Goal: Navigation & Orientation: Find specific page/section

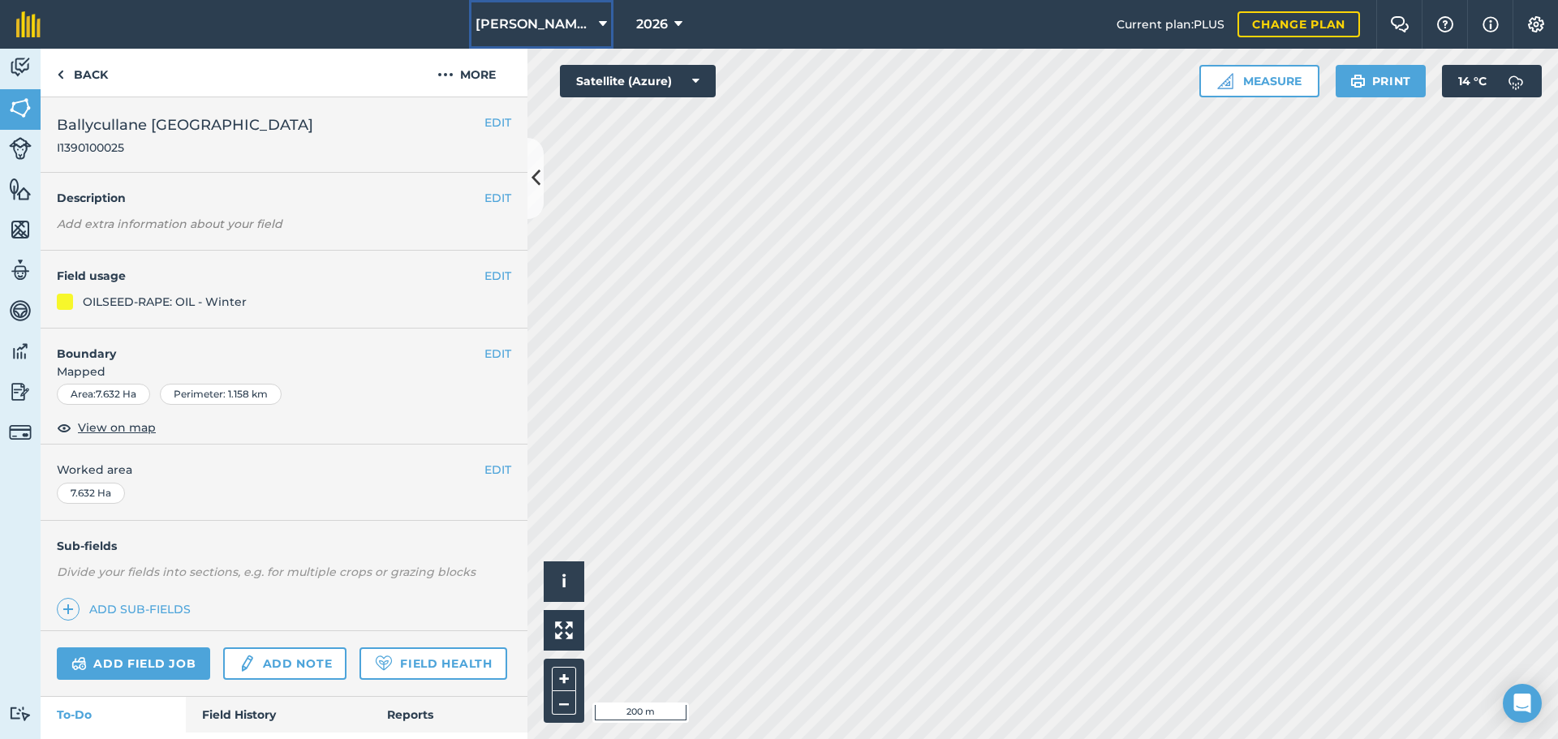
click at [588, 22] on span "[PERSON_NAME]/ Strawchip I1380189" at bounding box center [533, 24] width 117 height 19
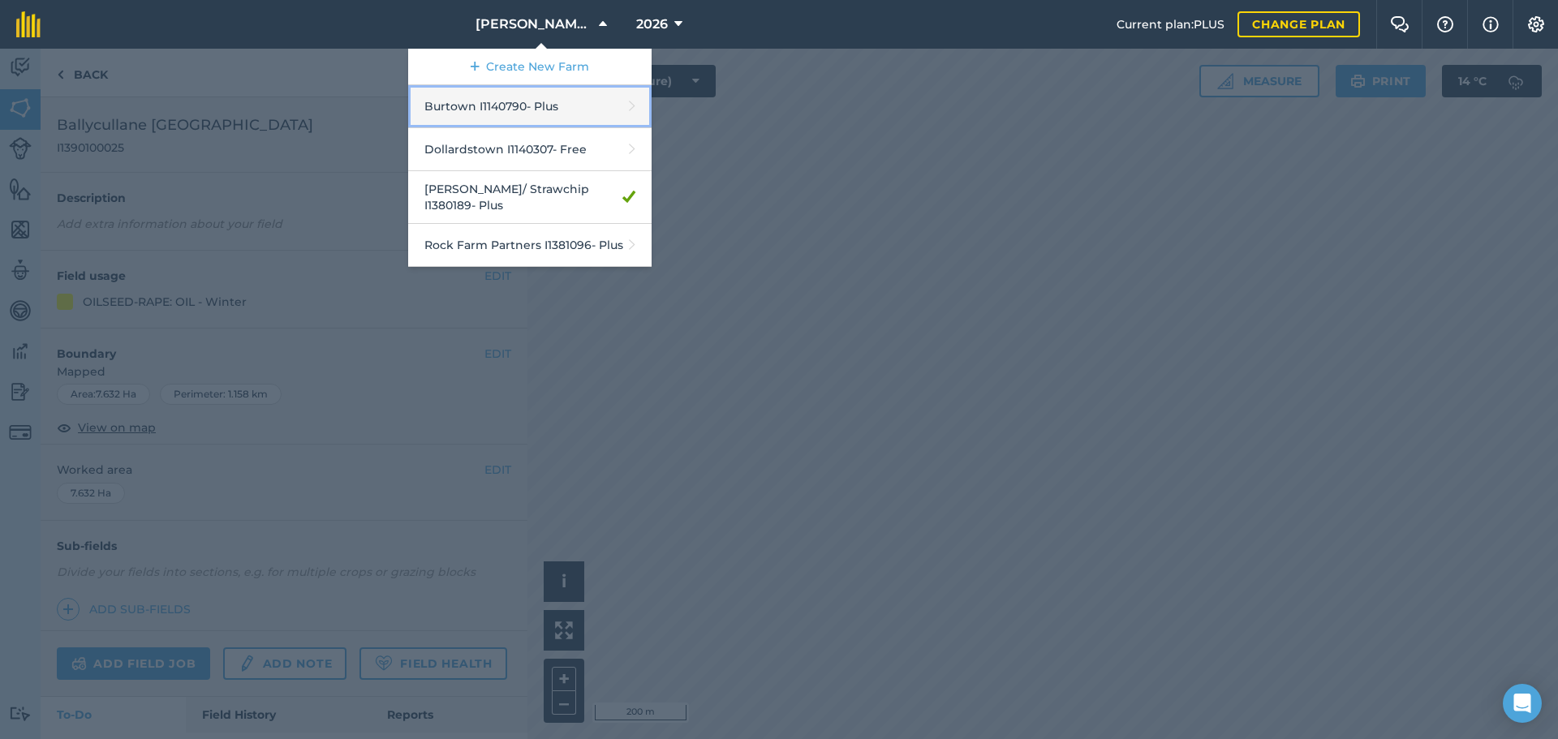
click at [497, 108] on link "Burtown I1140790 - Plus" at bounding box center [529, 106] width 243 height 43
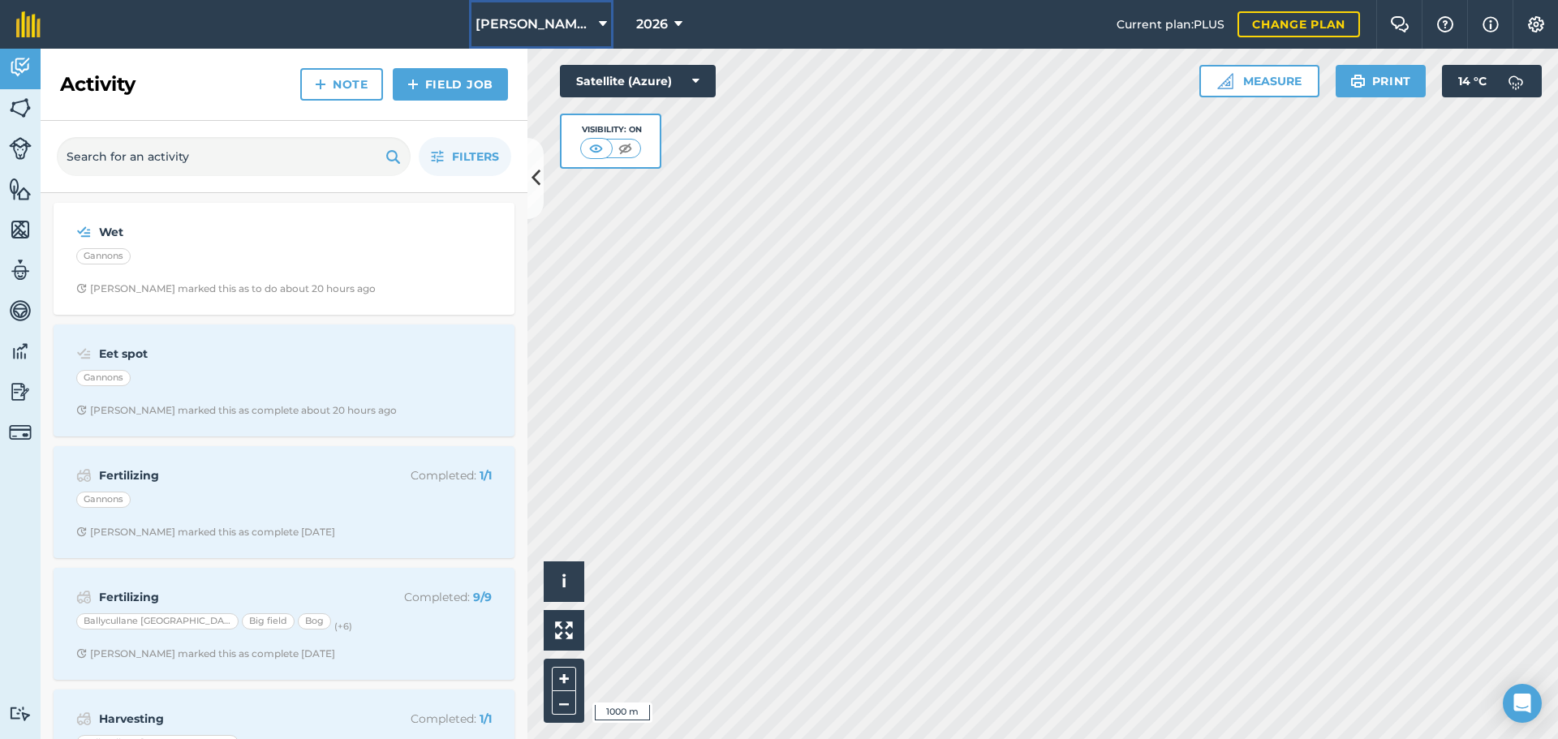
click at [563, 20] on span "[PERSON_NAME]/ Strawchip I1380189" at bounding box center [533, 24] width 117 height 19
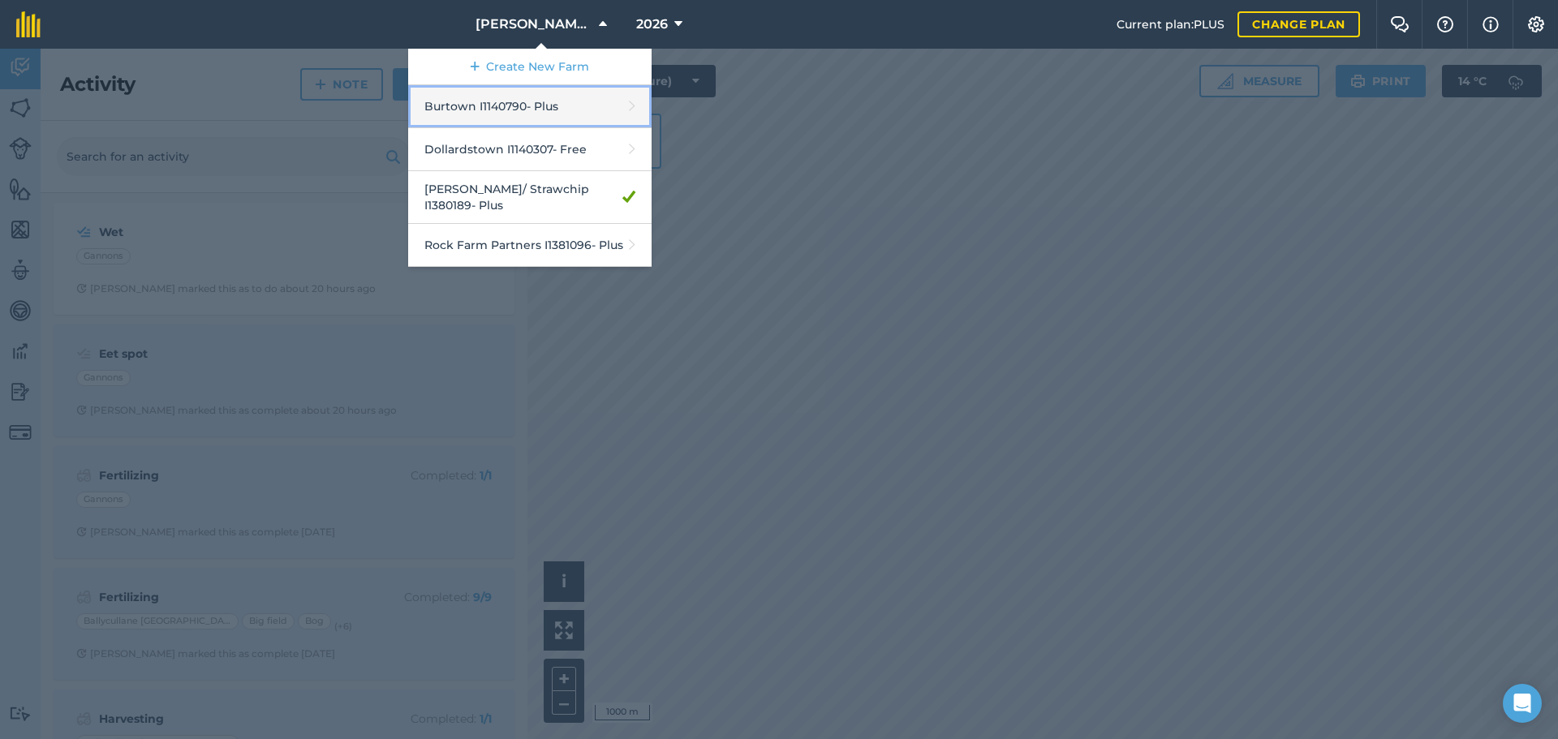
click at [517, 99] on link "Burtown I1140790 - Plus" at bounding box center [529, 106] width 243 height 43
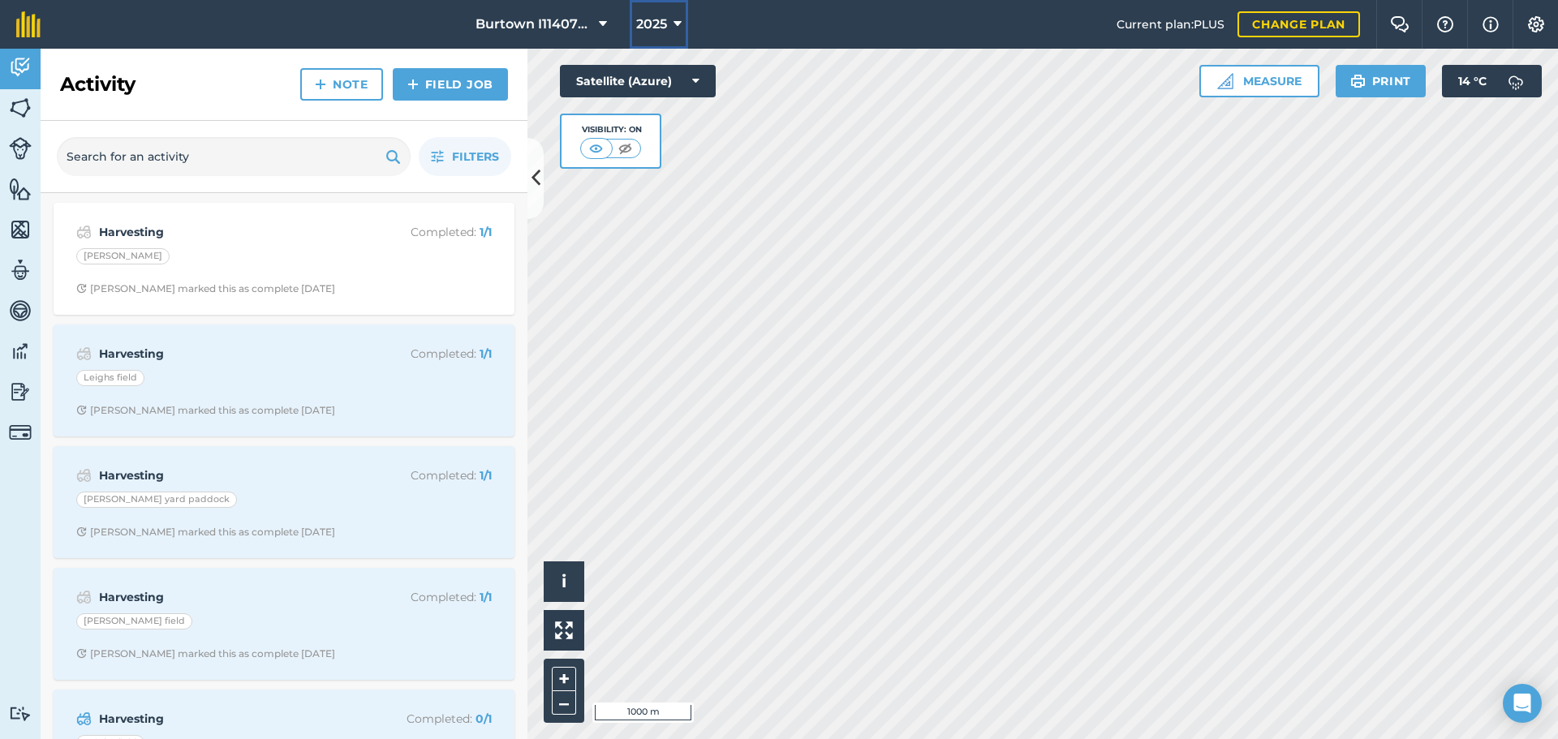
click at [674, 20] on icon at bounding box center [677, 24] width 8 height 19
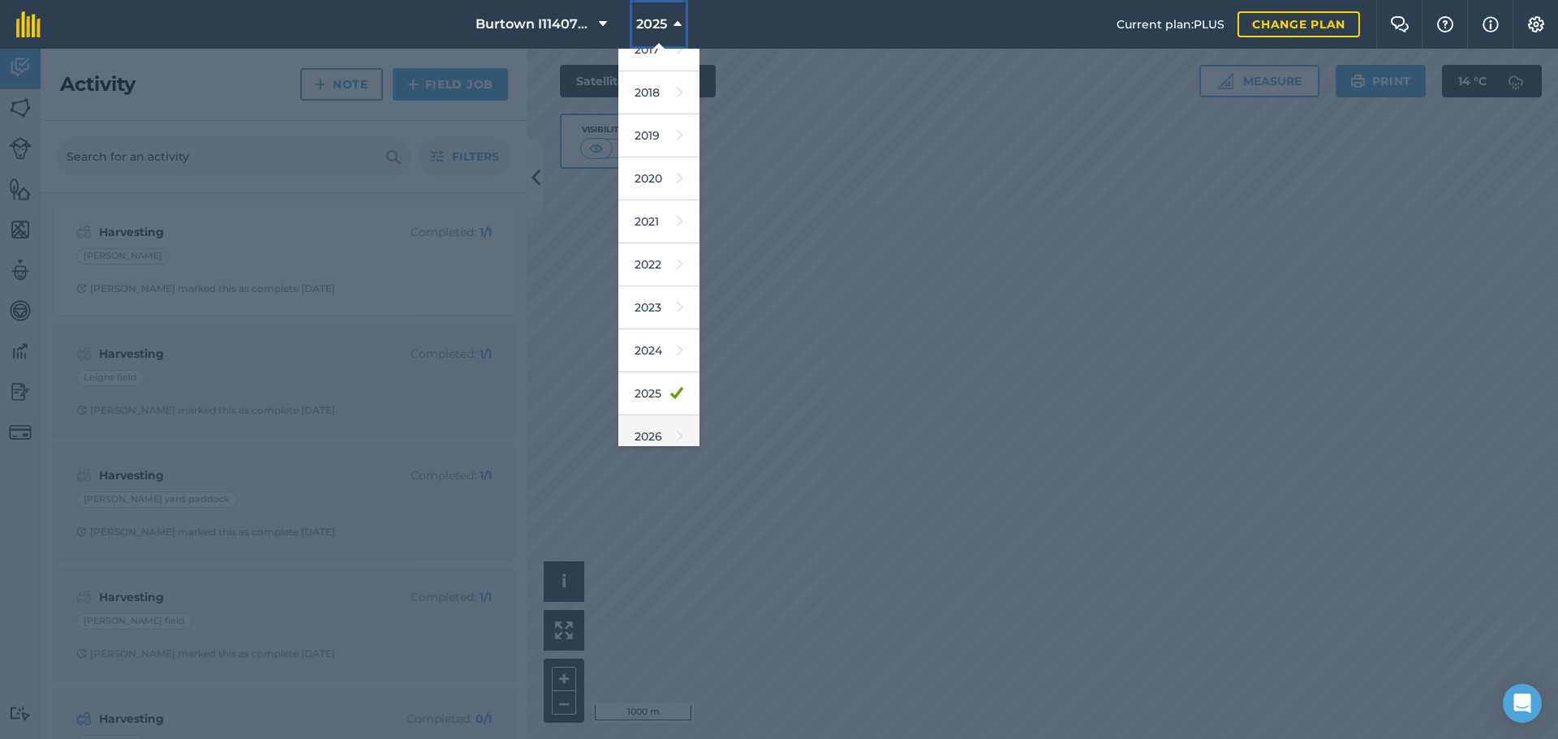
scroll to position [75, 0]
click at [645, 373] on link "2026" at bounding box center [658, 381] width 81 height 43
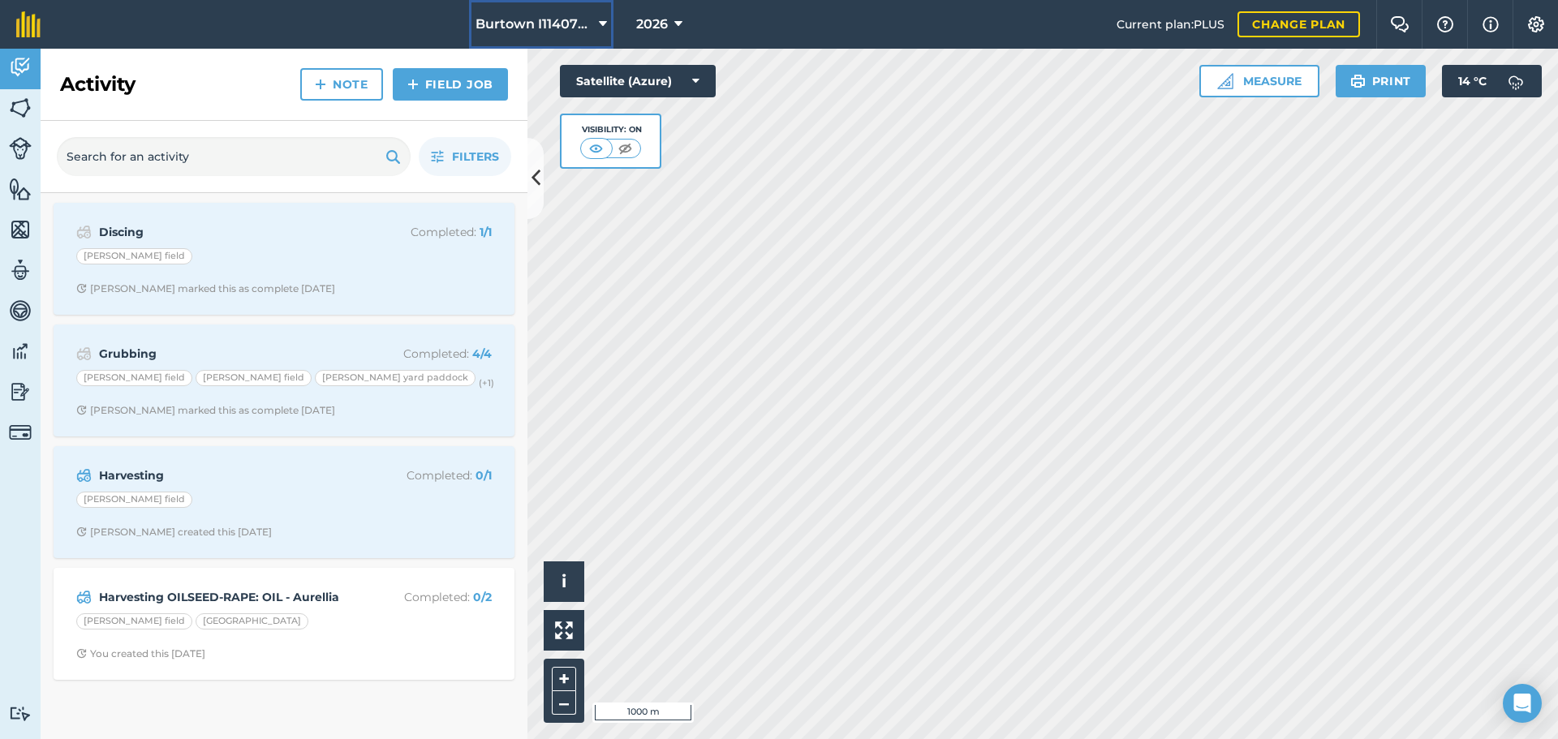
click at [523, 24] on span "Burtown I1140790" at bounding box center [533, 24] width 117 height 19
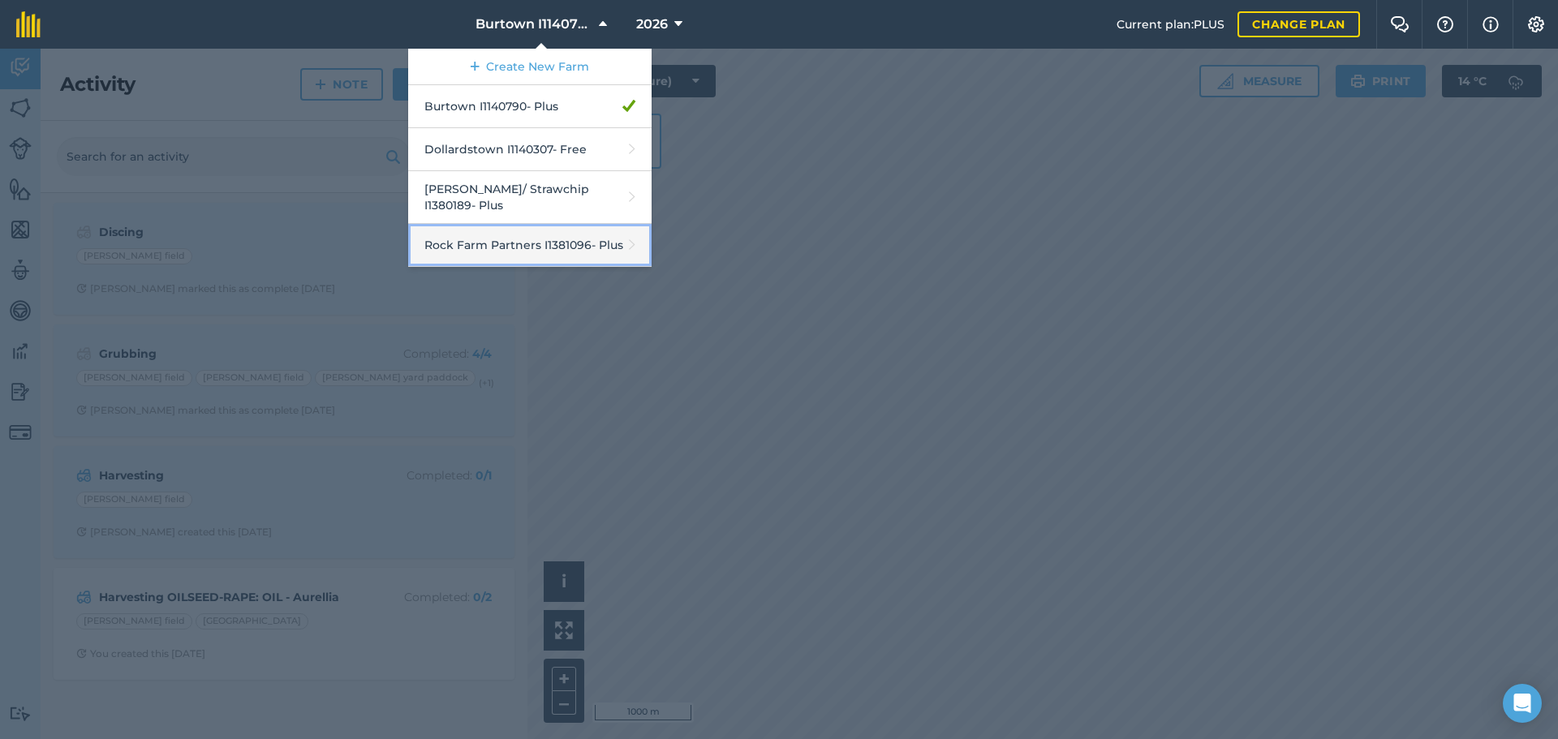
click at [534, 230] on link "Rock Farm Partners I1381096 - Plus" at bounding box center [529, 245] width 243 height 43
